Goal: Go to known website: Go to known website

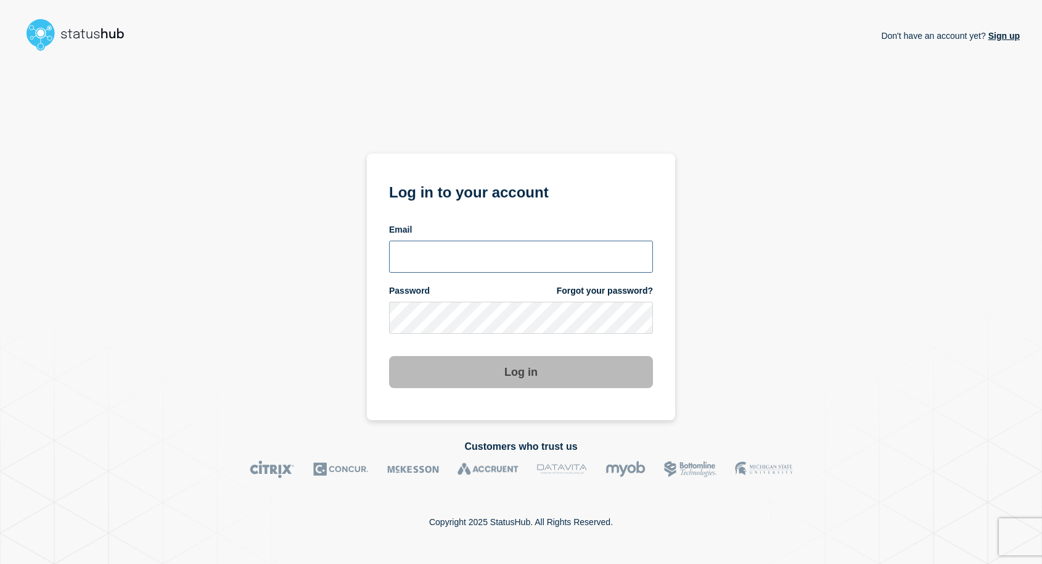
type input "[EMAIL_ADDRESS][DOMAIN_NAME]"
click at [475, 382] on button "Log in" at bounding box center [521, 372] width 264 height 32
